Goal: Transaction & Acquisition: Purchase product/service

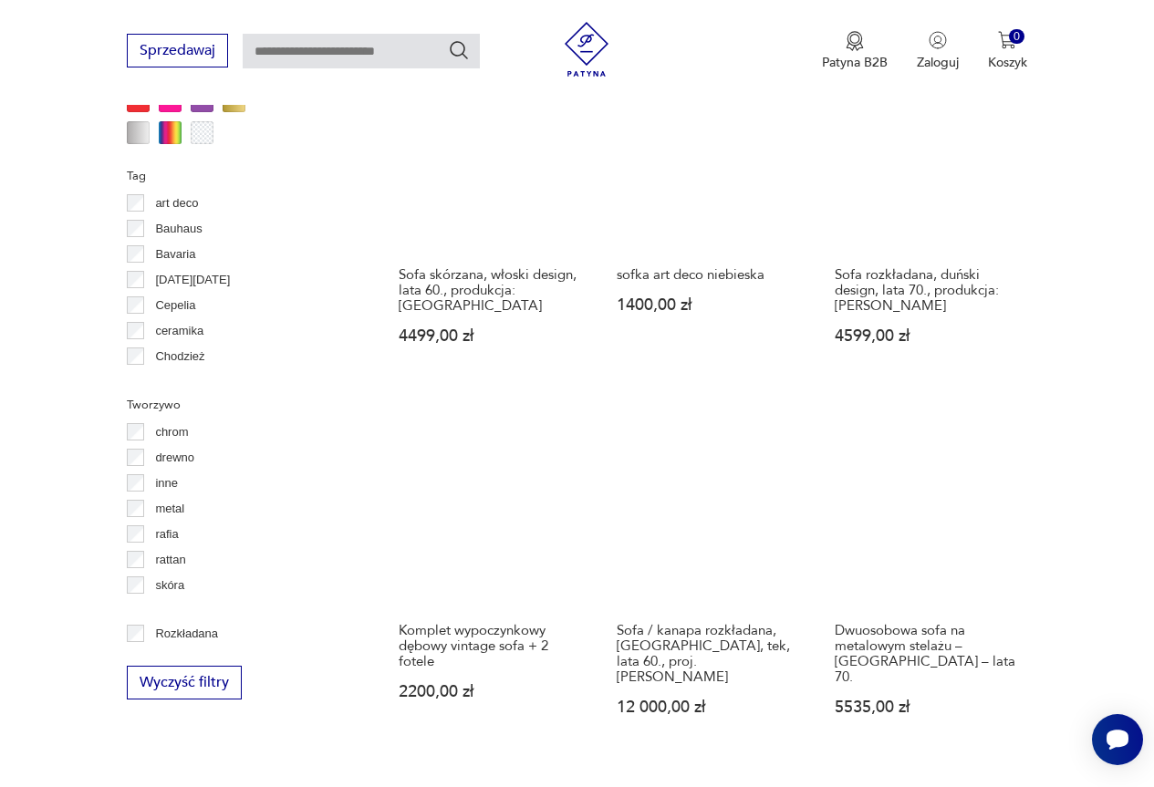
scroll to position [1849, 0]
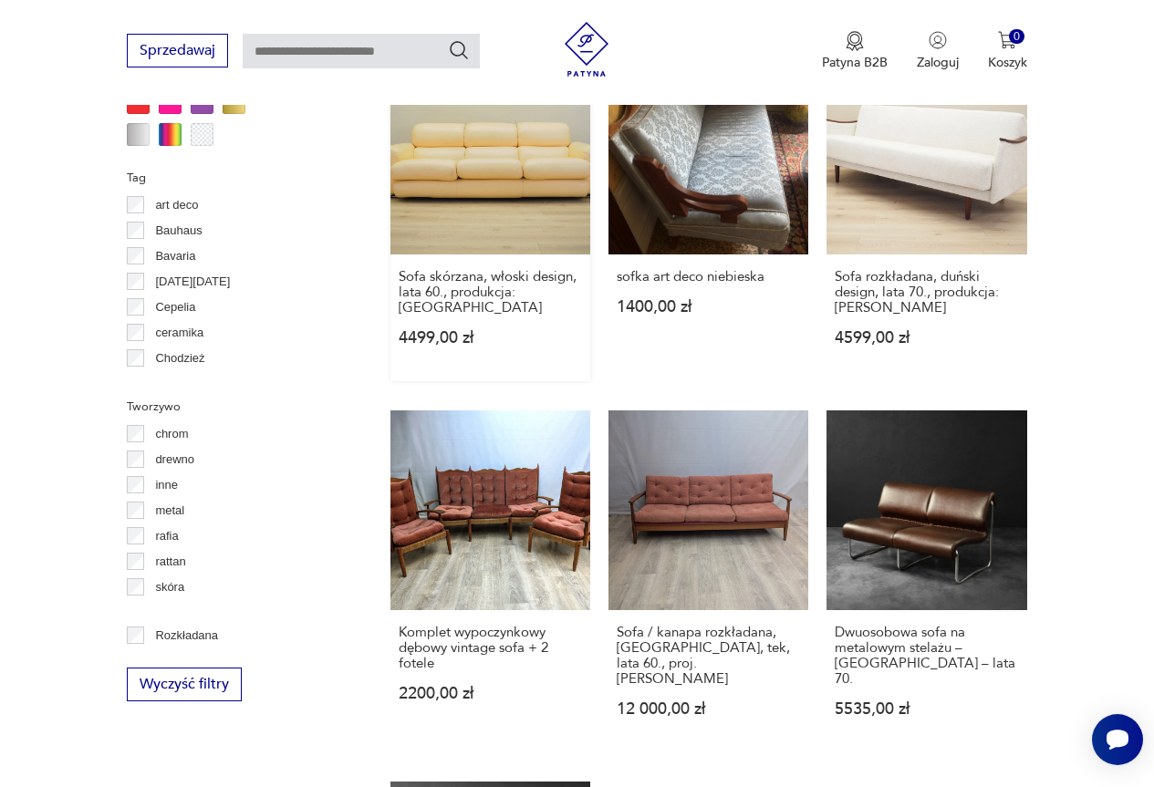
click at [511, 175] on link "Sofa skórzana, włoski design, lata 60., produkcja: Włochy 4499,00 zł" at bounding box center [490, 217] width 200 height 326
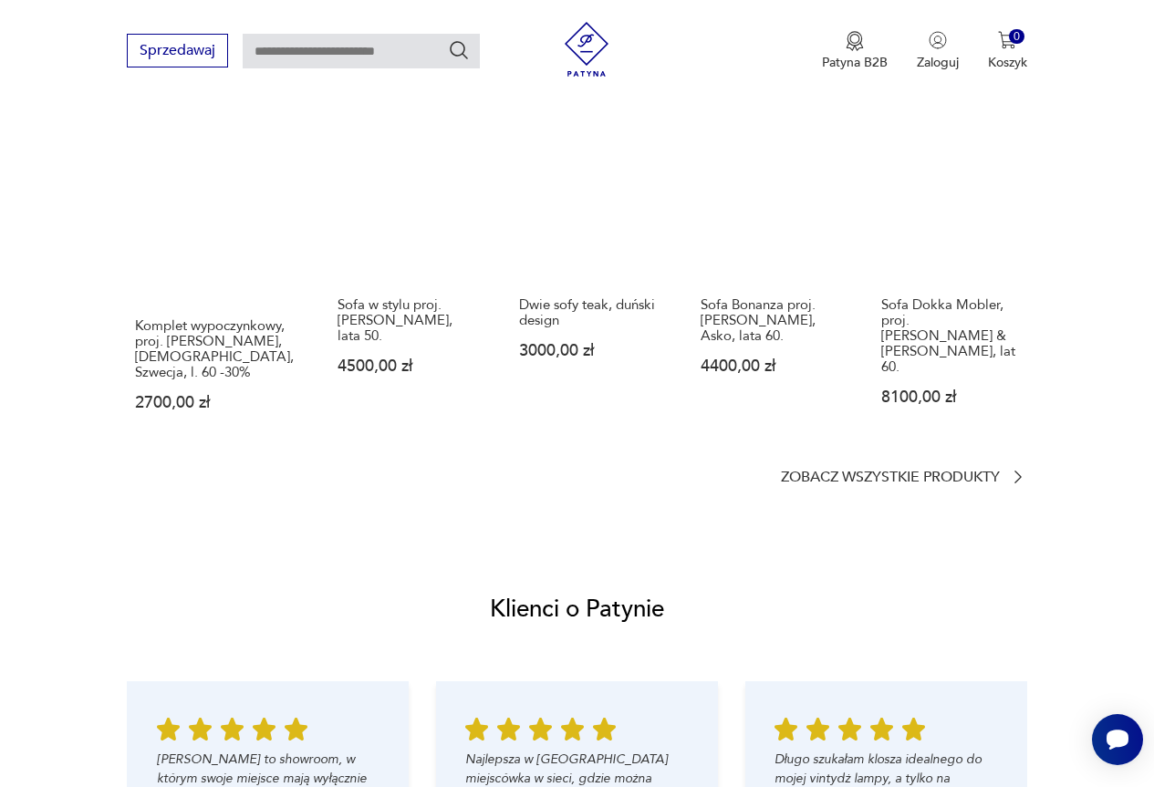
scroll to position [1550, 0]
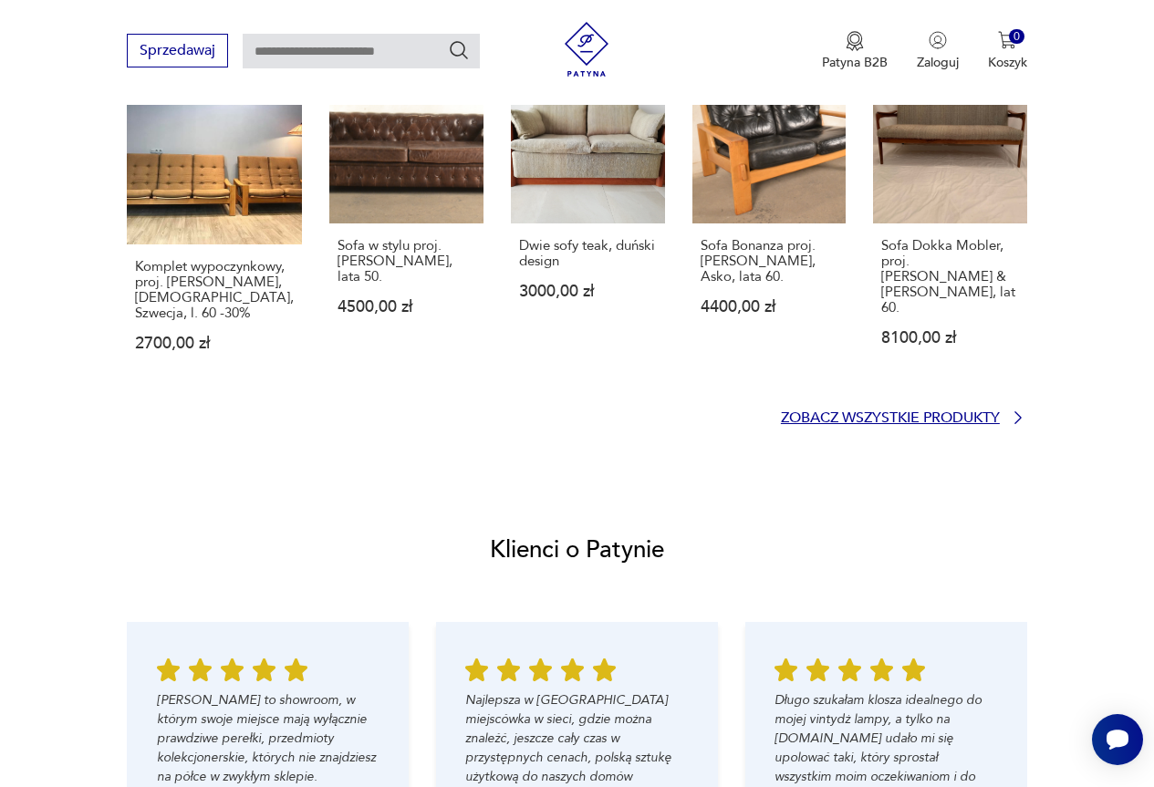
click at [997, 412] on p "Zobacz wszystkie produkty" at bounding box center [890, 418] width 219 height 12
